Goal: Obtain resource: Obtain resource

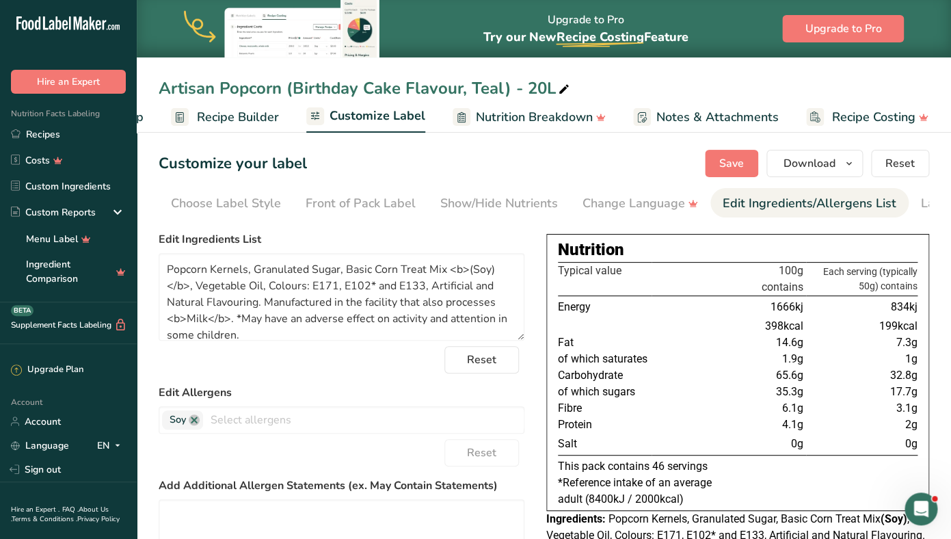
scroll to position [0, 87]
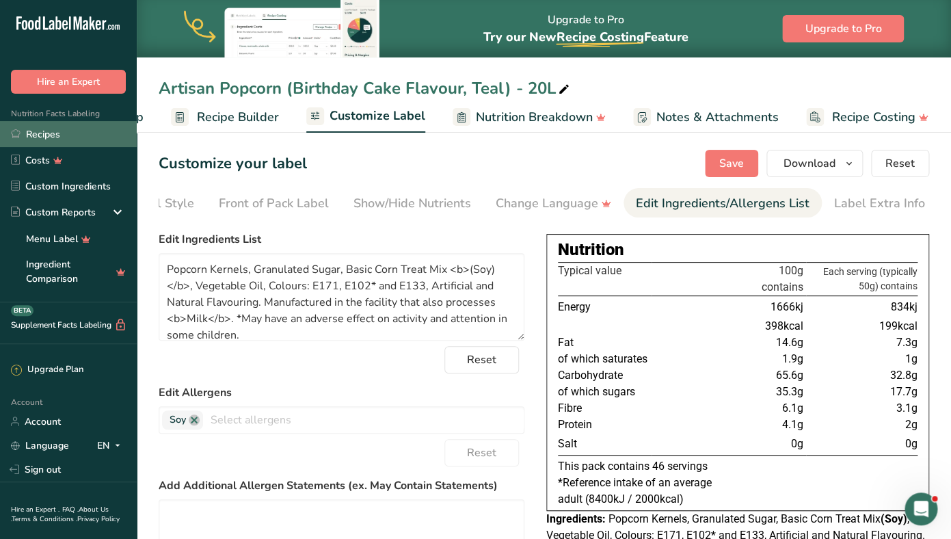
click at [64, 136] on link "Recipes" at bounding box center [68, 134] width 137 height 26
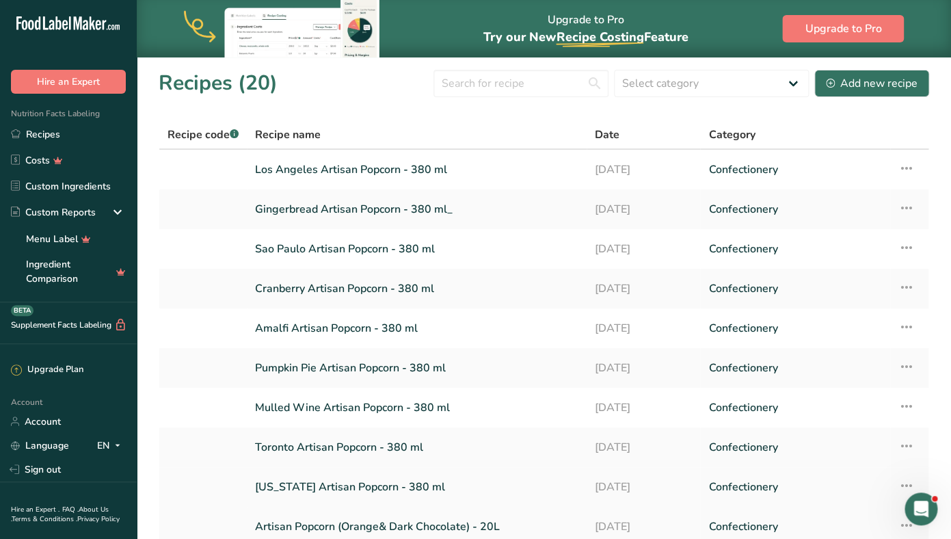
click at [300, 490] on link "[US_STATE] Artisan Popcorn - 380 ml" at bounding box center [416, 487] width 323 height 29
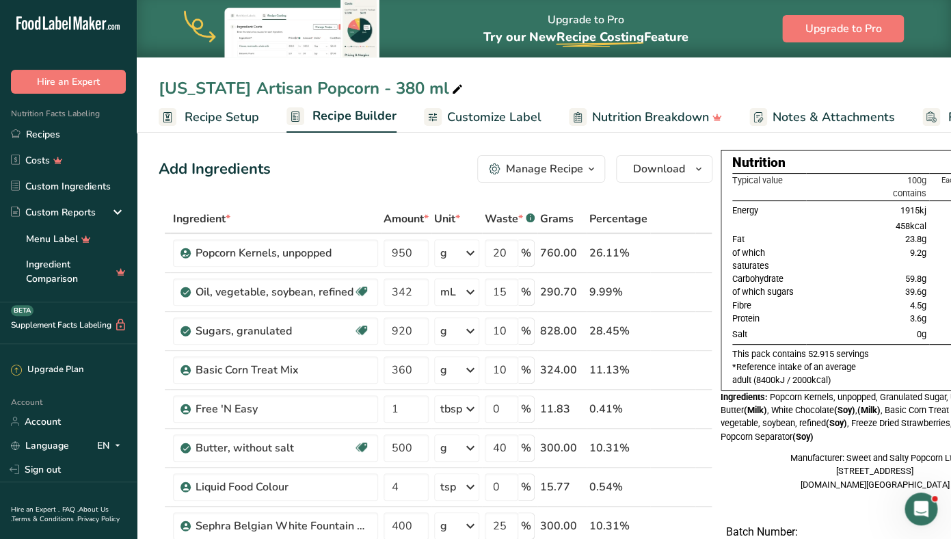
click at [477, 117] on span "Customize Label" at bounding box center [494, 117] width 94 height 18
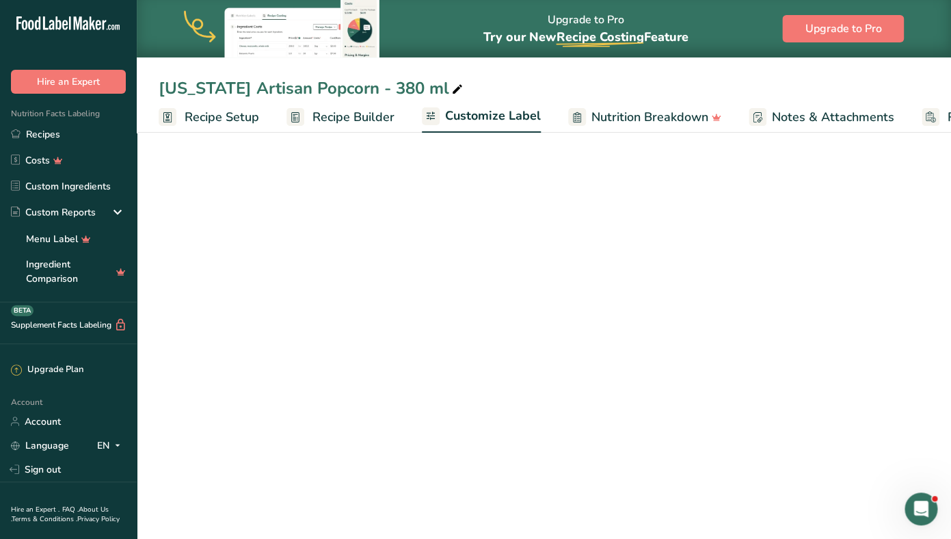
scroll to position [0, 116]
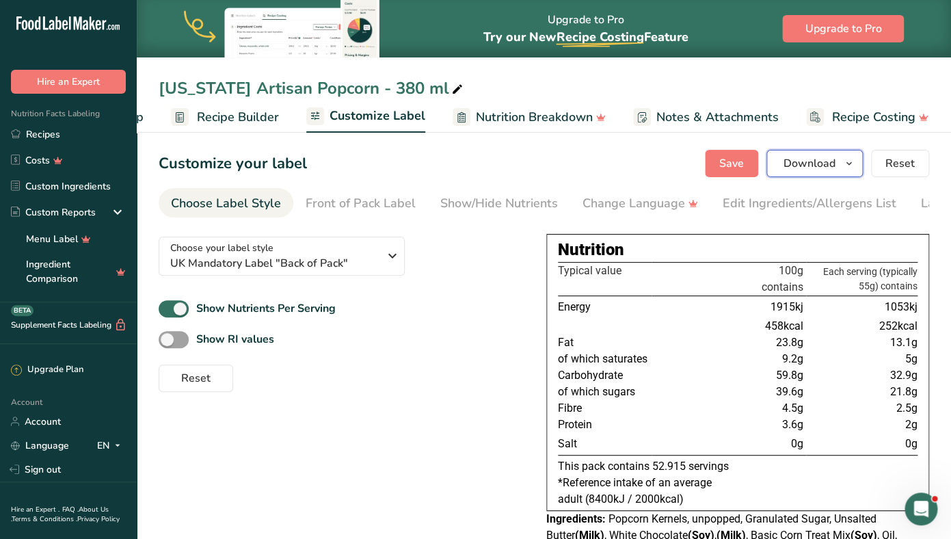
click at [838, 161] on button "Download" at bounding box center [815, 163] width 96 height 27
click at [851, 166] on icon "button" at bounding box center [849, 163] width 11 height 17
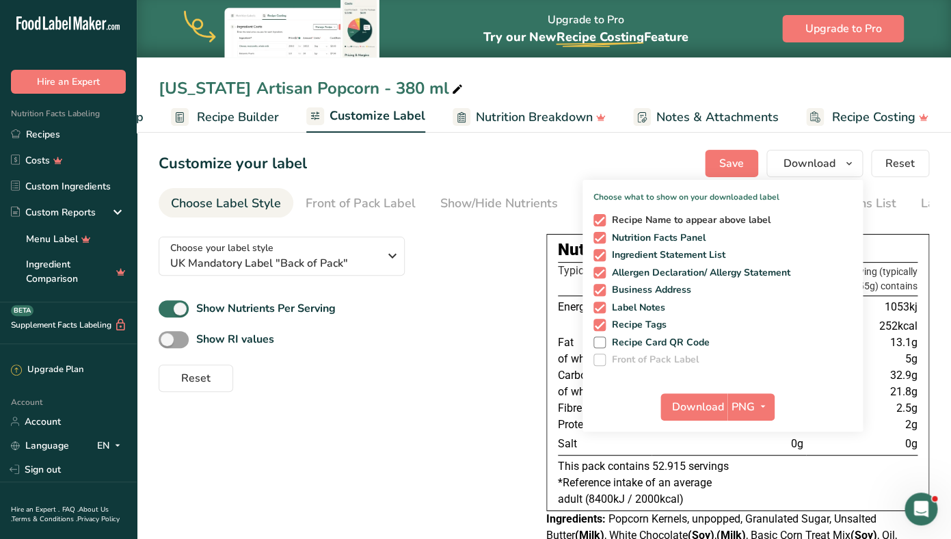
click at [600, 219] on span at bounding box center [600, 220] width 12 height 12
click at [600, 219] on input "Recipe Name to appear above label" at bounding box center [598, 219] width 9 height 9
checkbox input "false"
click at [601, 255] on span at bounding box center [600, 255] width 12 height 12
click at [601, 255] on input "Ingredient Statement List" at bounding box center [598, 254] width 9 height 9
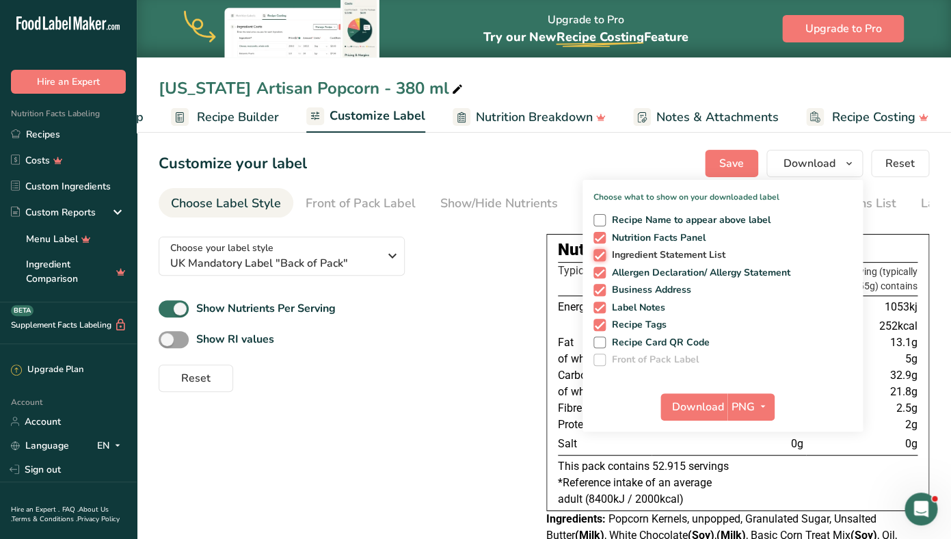
checkbox input "false"
click at [603, 277] on span at bounding box center [600, 273] width 12 height 12
click at [603, 277] on input "Allergen Declaration/ Allergy Statement" at bounding box center [598, 272] width 9 height 9
checkbox input "false"
click at [600, 288] on span at bounding box center [600, 290] width 12 height 12
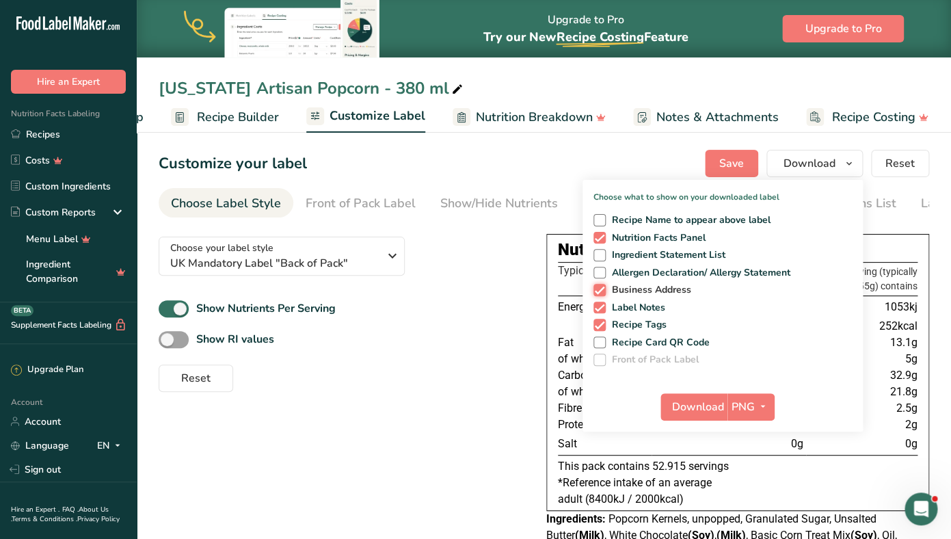
click at [600, 288] on input "Business Address" at bounding box center [598, 289] width 9 height 9
checkbox input "false"
click at [600, 302] on div "Recipe Name to appear above label Nutrition Facts Panel Ingredient Statement Li…" at bounding box center [723, 287] width 280 height 157
click at [600, 325] on span at bounding box center [600, 325] width 12 height 12
click at [600, 325] on input "Recipe Tags" at bounding box center [598, 324] width 9 height 9
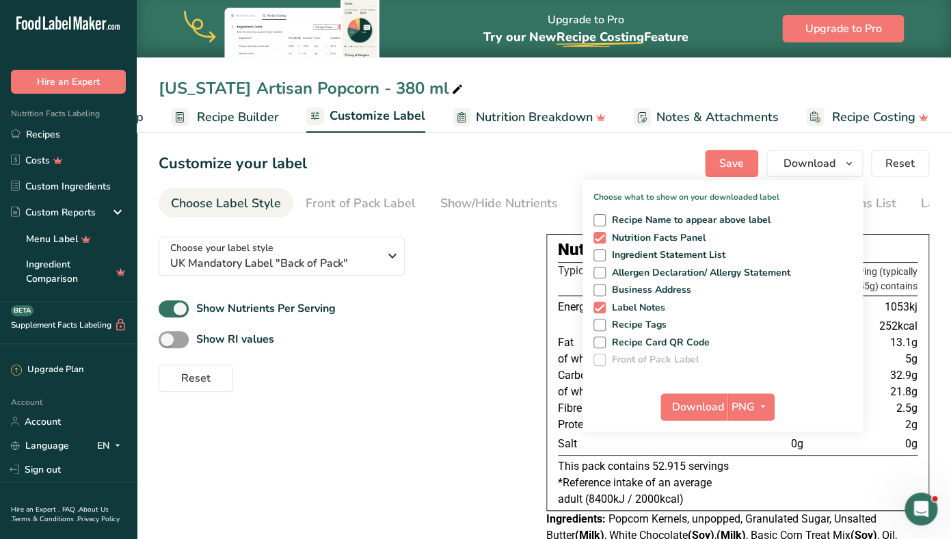
drag, startPoint x: 605, startPoint y: 325, endPoint x: 602, endPoint y: 299, distance: 26.1
click at [605, 325] on span at bounding box center [600, 325] width 12 height 12
click at [603, 325] on input "Recipe Tags" at bounding box center [598, 324] width 9 height 9
checkbox input "true"
click at [602, 300] on div "Recipe Name to appear above label Nutrition Facts Panel Ingredient Statement Li…" at bounding box center [723, 287] width 280 height 157
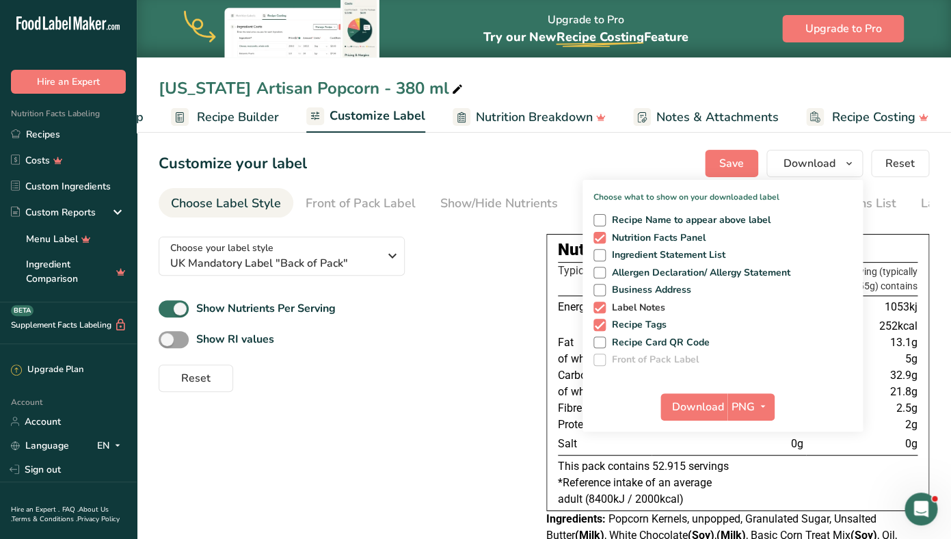
click at [601, 307] on span at bounding box center [600, 308] width 12 height 12
click at [601, 307] on input "Label Notes" at bounding box center [598, 307] width 9 height 9
checkbox input "false"
click at [601, 327] on span at bounding box center [600, 325] width 12 height 12
click at [601, 327] on input "Recipe Tags" at bounding box center [598, 324] width 9 height 9
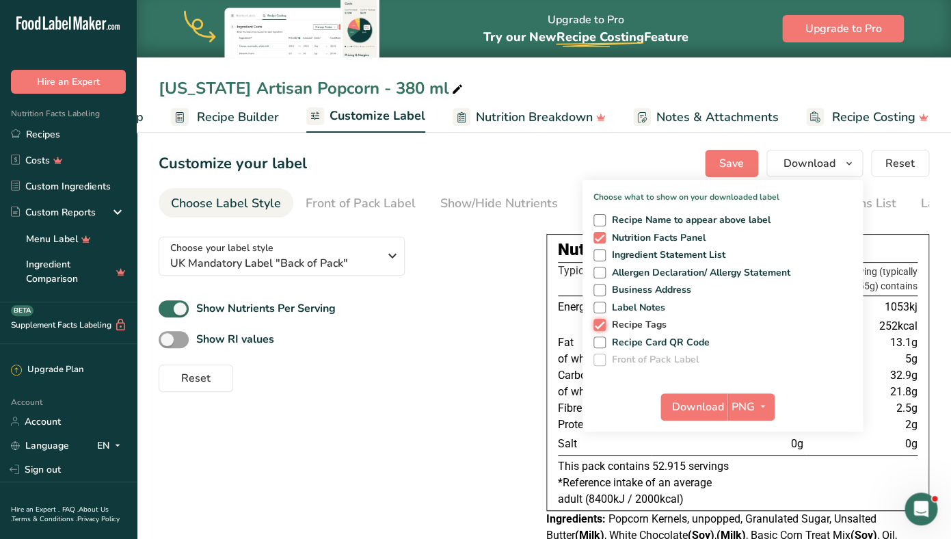
checkbox input "false"
click at [768, 405] on icon "button" at bounding box center [763, 406] width 11 height 17
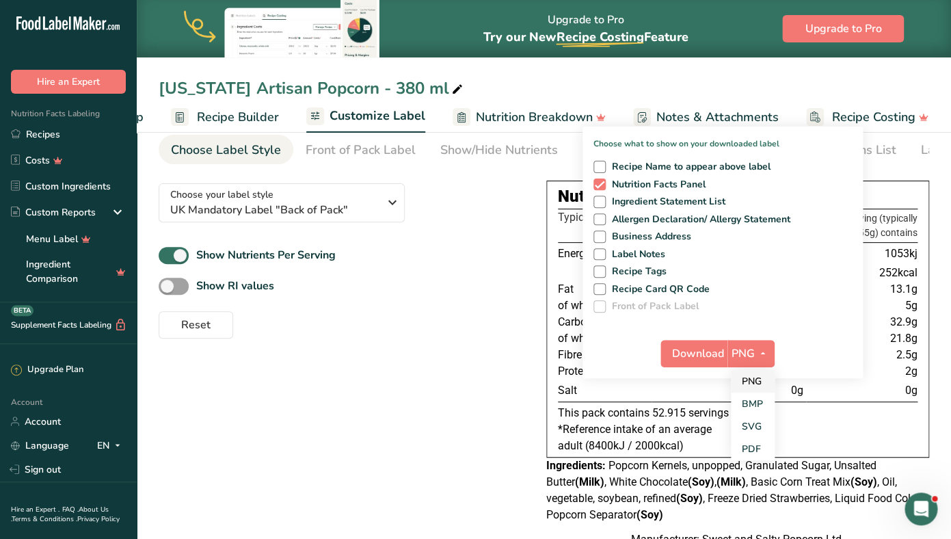
click at [753, 378] on link "PNG" at bounding box center [753, 381] width 44 height 23
click at [705, 357] on span "Download" at bounding box center [698, 353] width 52 height 16
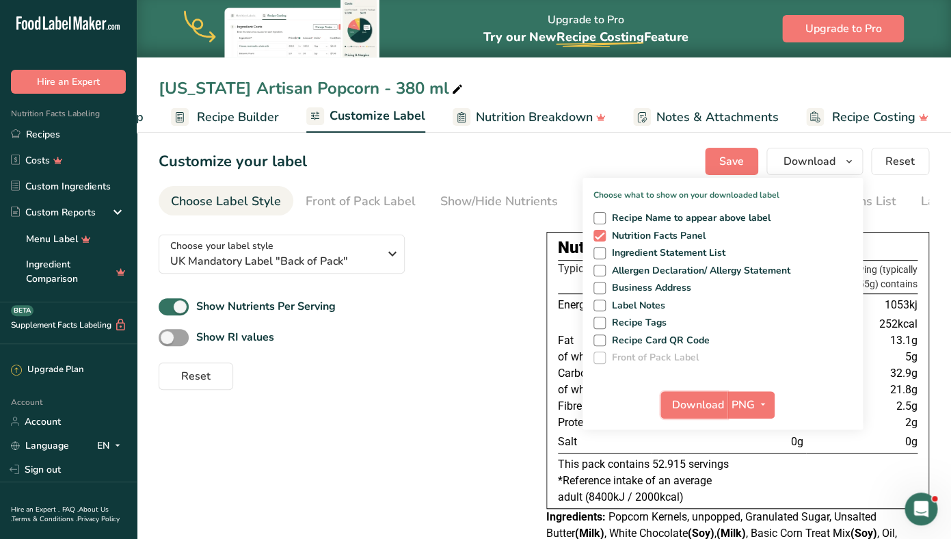
scroll to position [0, 0]
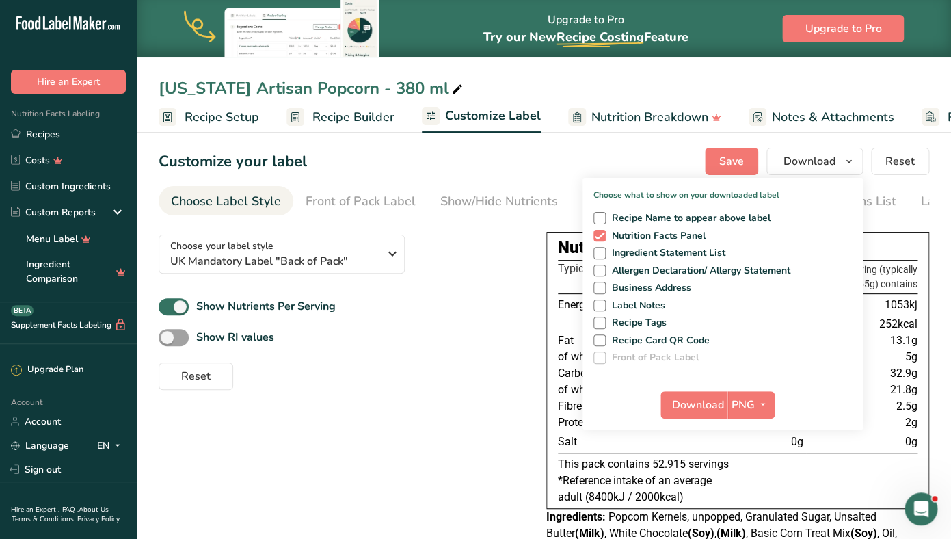
click at [211, 117] on span "Recipe Setup" at bounding box center [222, 117] width 75 height 18
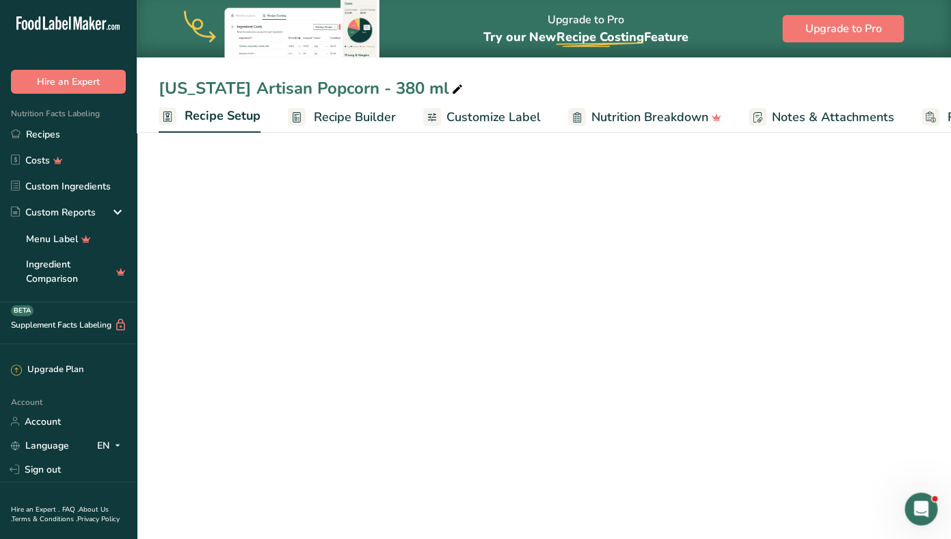
scroll to position [0, 5]
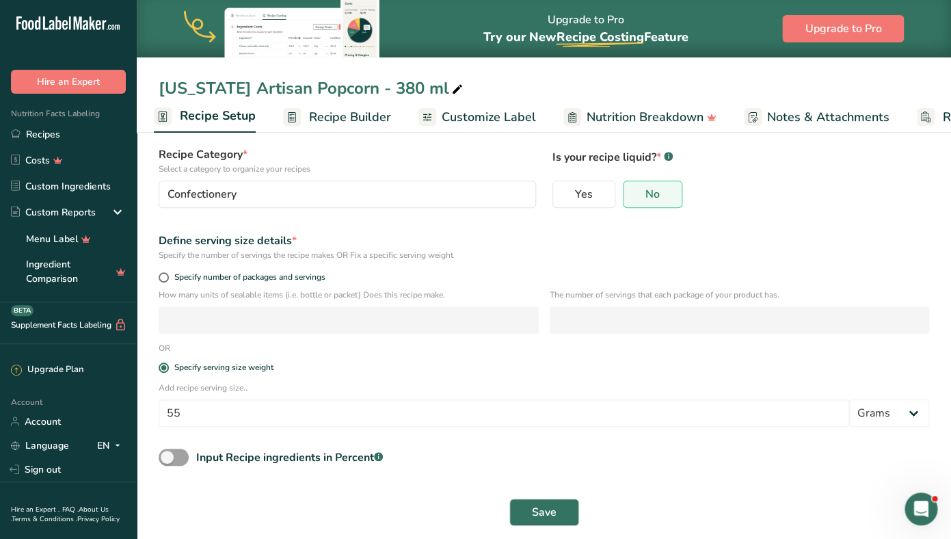
scroll to position [96, 0]
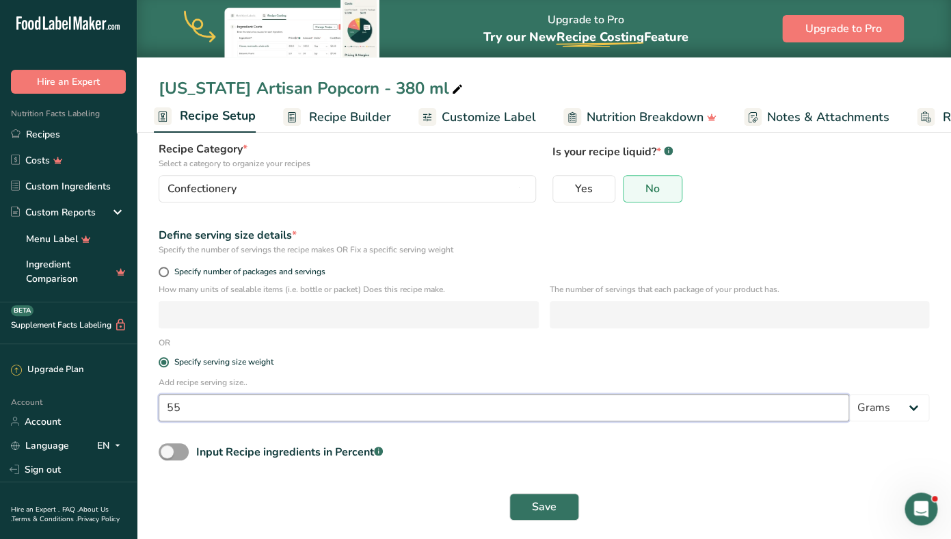
click at [184, 408] on input "55" at bounding box center [504, 407] width 691 height 27
type input "5"
type input "20"
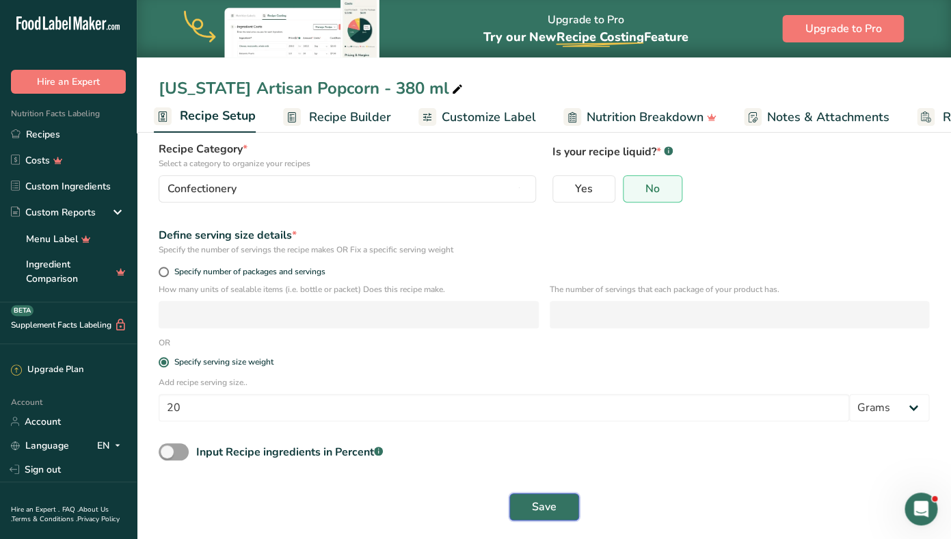
click at [564, 497] on button "Save" at bounding box center [545, 506] width 70 height 27
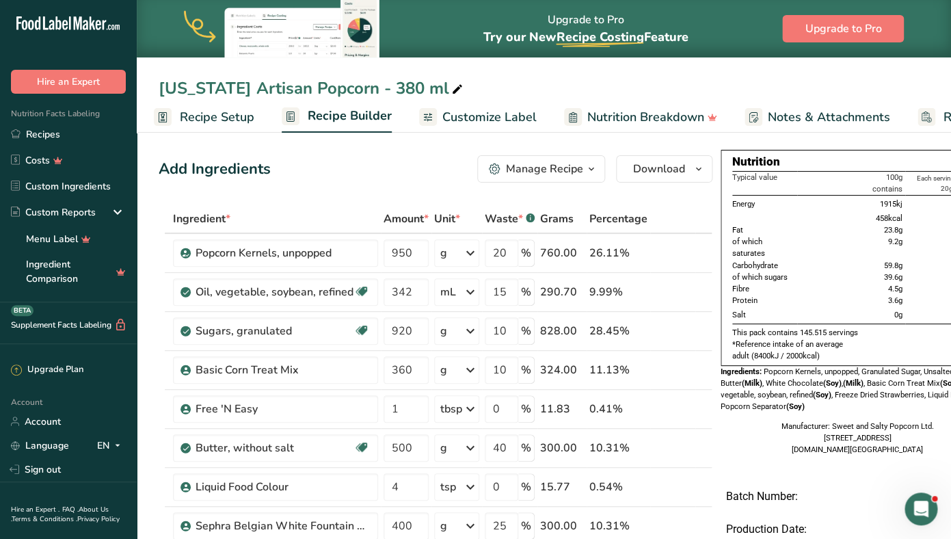
scroll to position [0, 40]
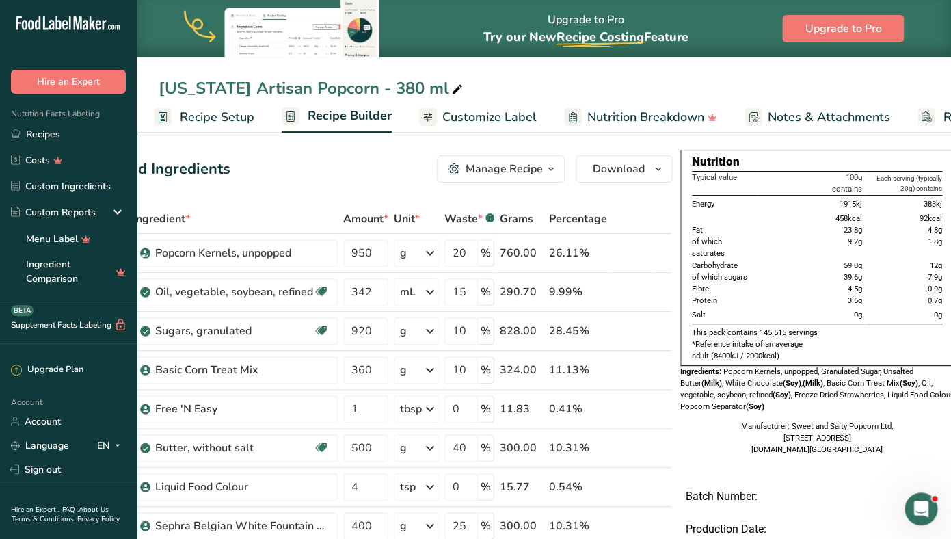
click at [474, 113] on span "Customize Label" at bounding box center [489, 117] width 94 height 18
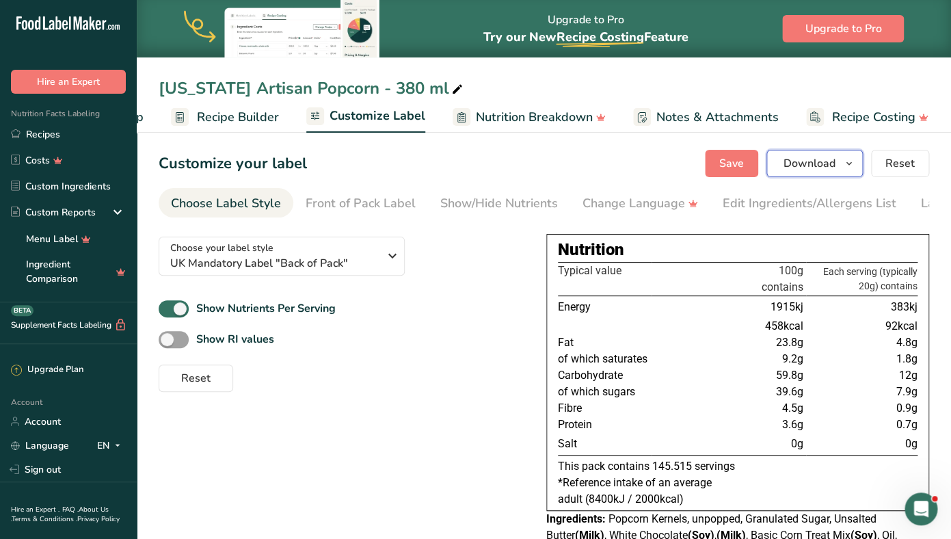
click at [855, 168] on icon "button" at bounding box center [849, 163] width 11 height 17
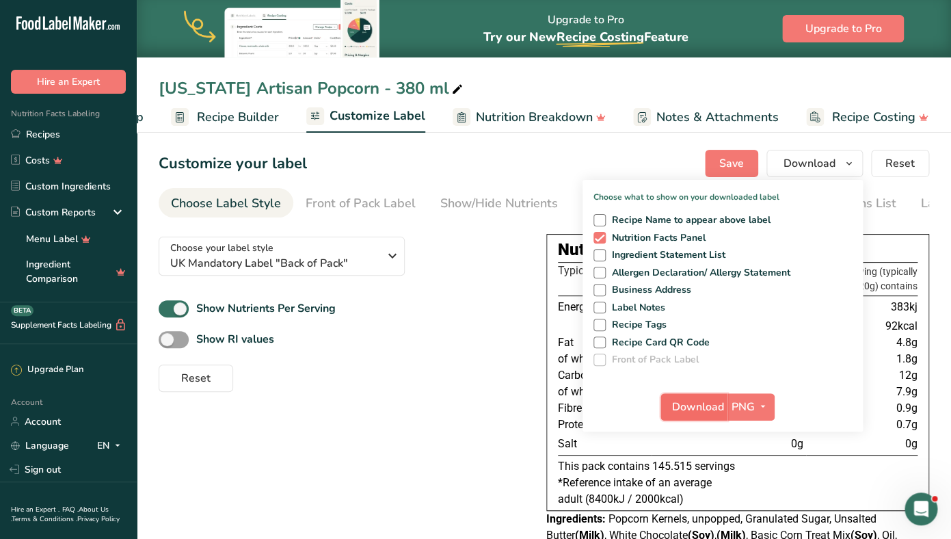
click at [710, 399] on span "Download" at bounding box center [698, 407] width 52 height 16
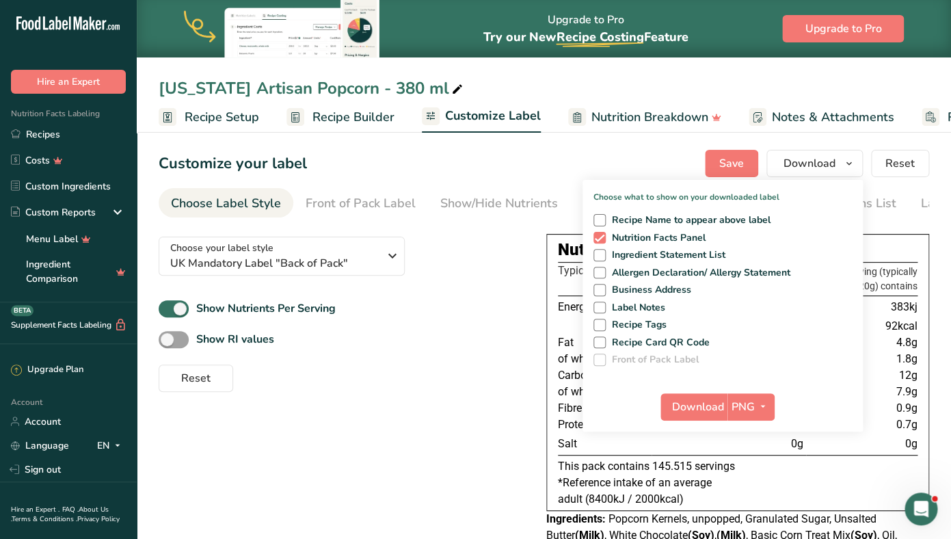
click at [337, 369] on div "Reset" at bounding box center [342, 375] width 366 height 33
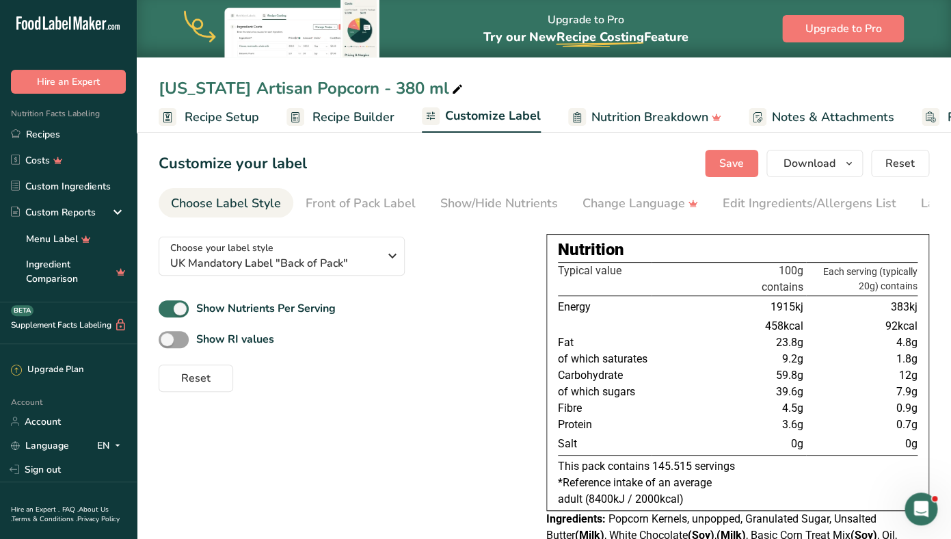
click at [211, 117] on span "Recipe Setup" at bounding box center [222, 117] width 75 height 18
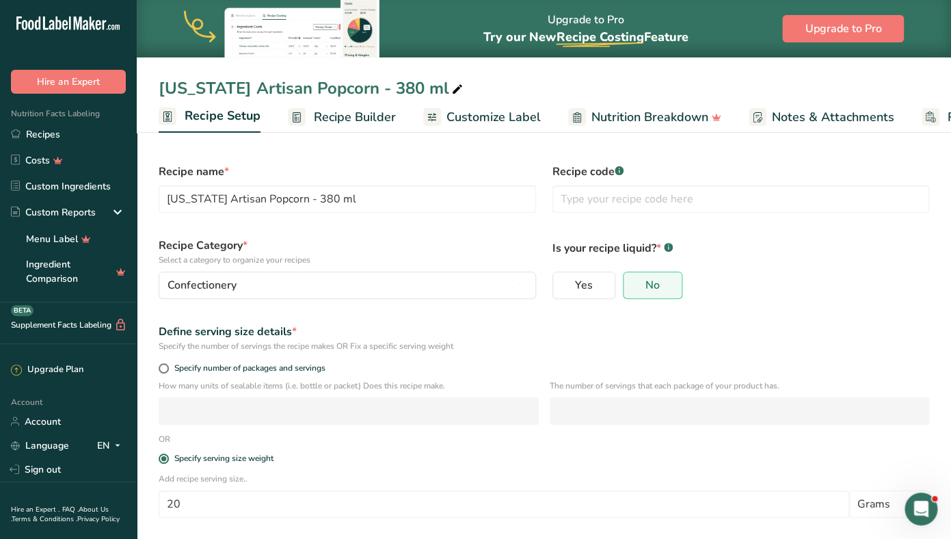
scroll to position [0, 5]
click at [205, 511] on input "20" at bounding box center [504, 503] width 691 height 27
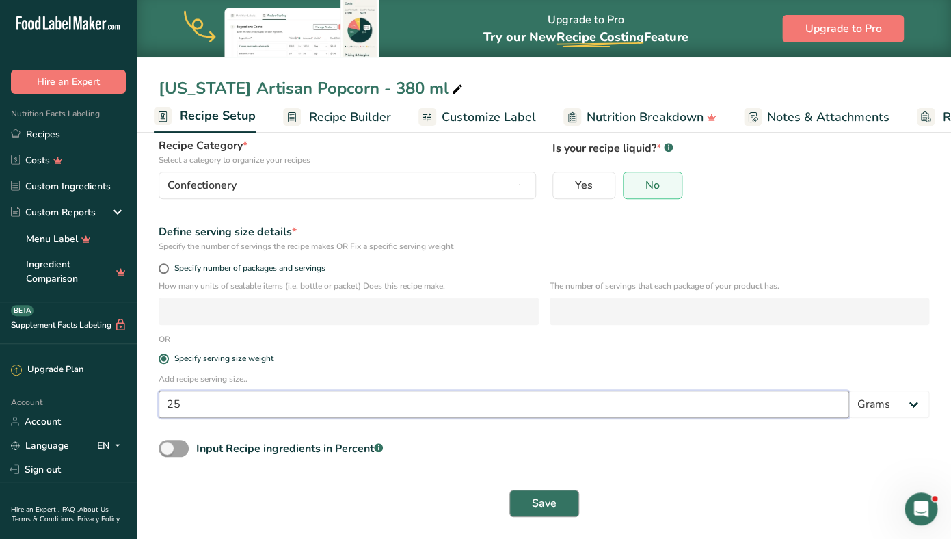
type input "25"
click at [539, 502] on span "Save" at bounding box center [544, 503] width 25 height 16
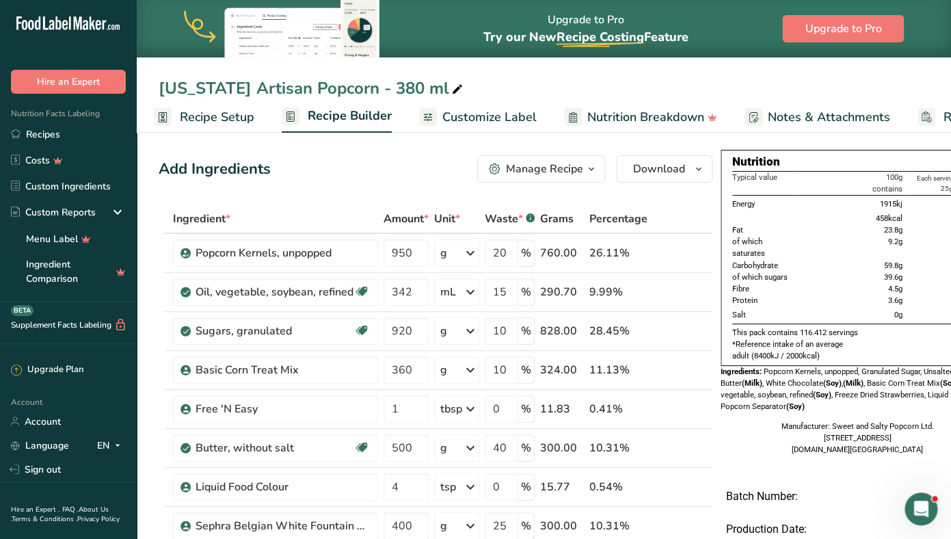
scroll to position [0, 40]
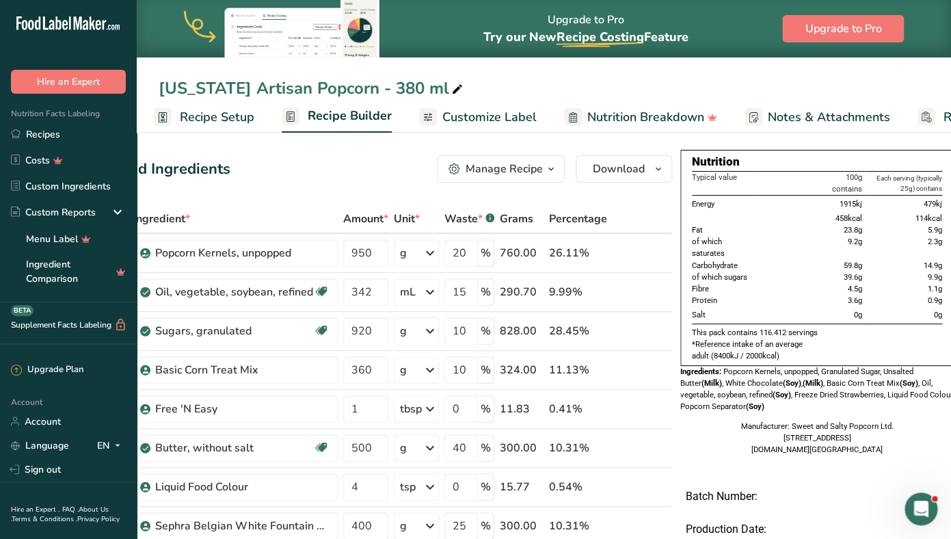
click at [507, 116] on span "Customize Label" at bounding box center [489, 117] width 94 height 18
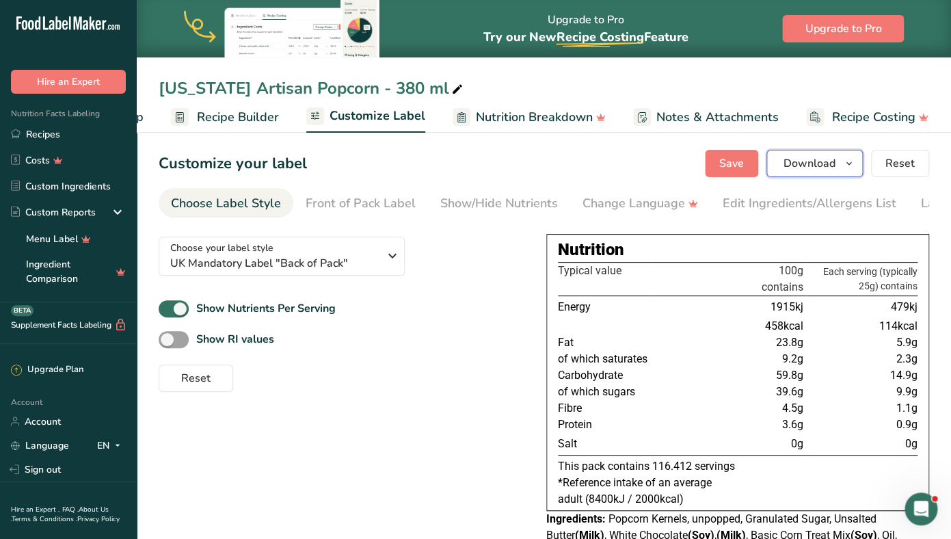
click at [847, 161] on icon "button" at bounding box center [849, 163] width 11 height 17
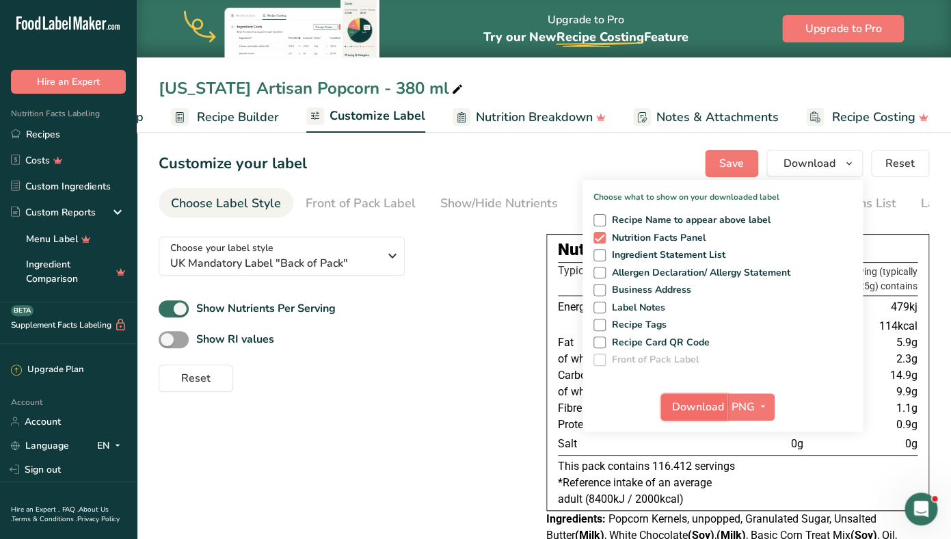
click at [728, 408] on button "Download" at bounding box center [694, 406] width 67 height 27
